Goal: Navigation & Orientation: Find specific page/section

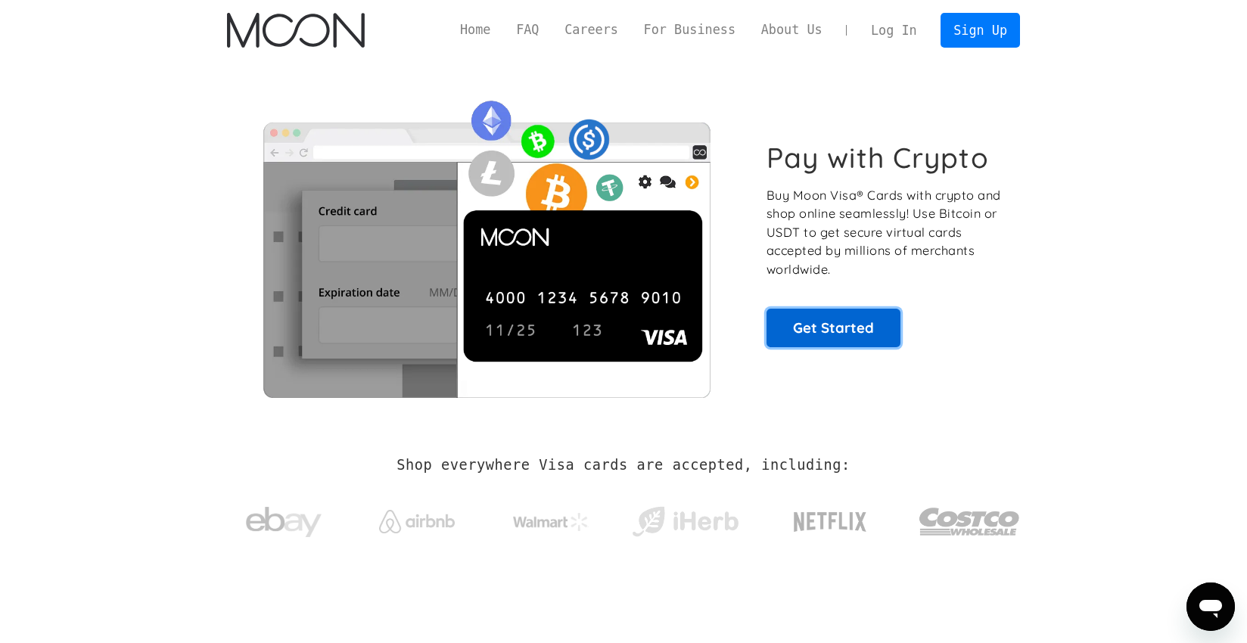
click at [855, 327] on link "Get Started" at bounding box center [833, 328] width 134 height 38
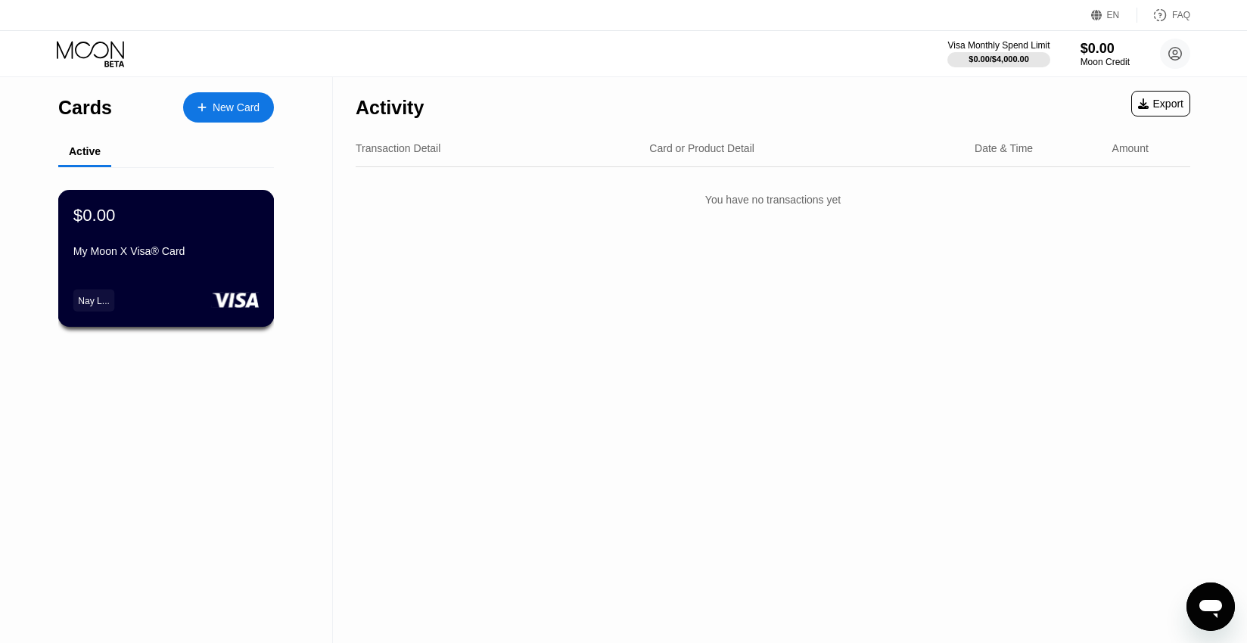
click at [95, 295] on div "Nay L..." at bounding box center [94, 300] width 32 height 11
